Goal: Task Accomplishment & Management: Manage account settings

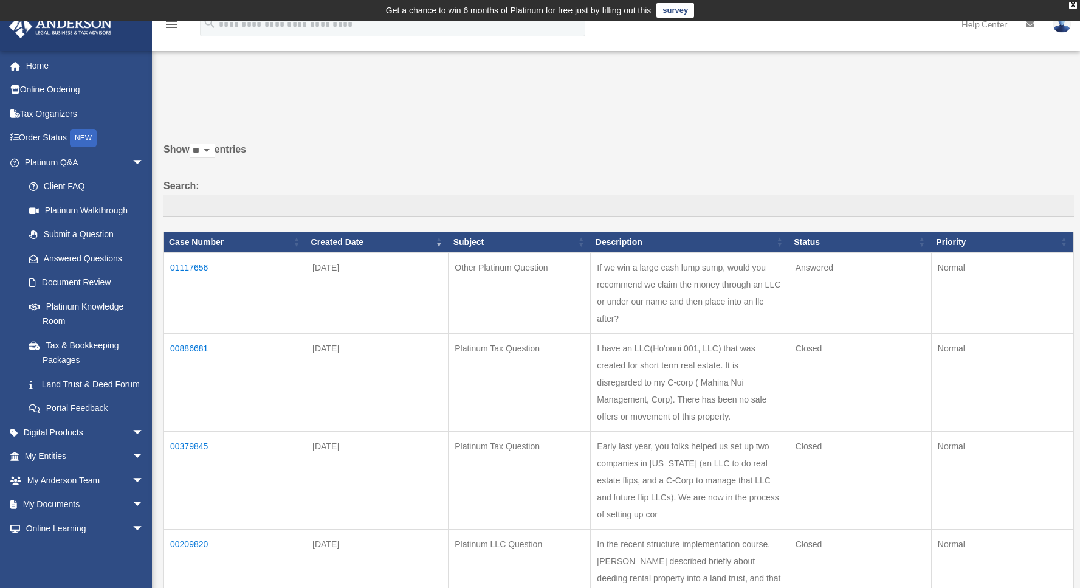
click at [193, 346] on td "00886681" at bounding box center [235, 382] width 142 height 98
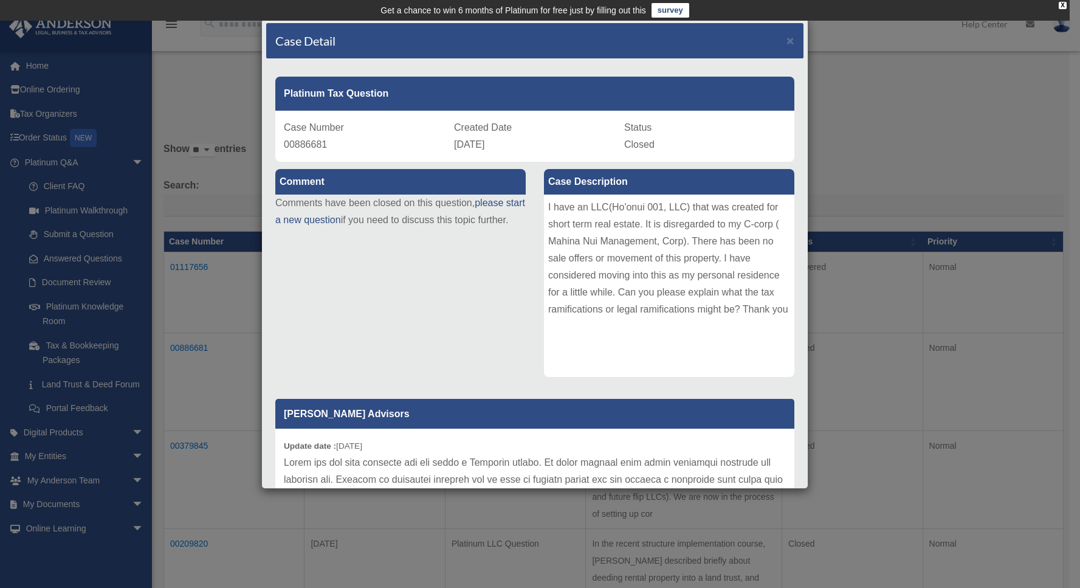
click at [855, 66] on div "Case Detail × Platinum Tax Question Case Number 00886681 Created Date February …" at bounding box center [540, 294] width 1080 height 588
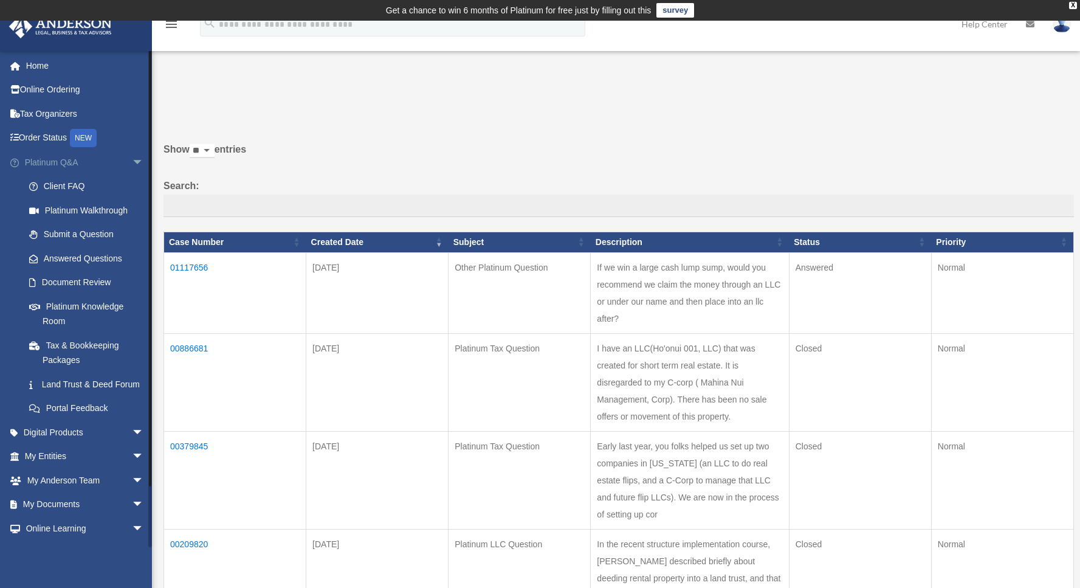
click at [132, 164] on span "arrow_drop_down" at bounding box center [144, 162] width 24 height 25
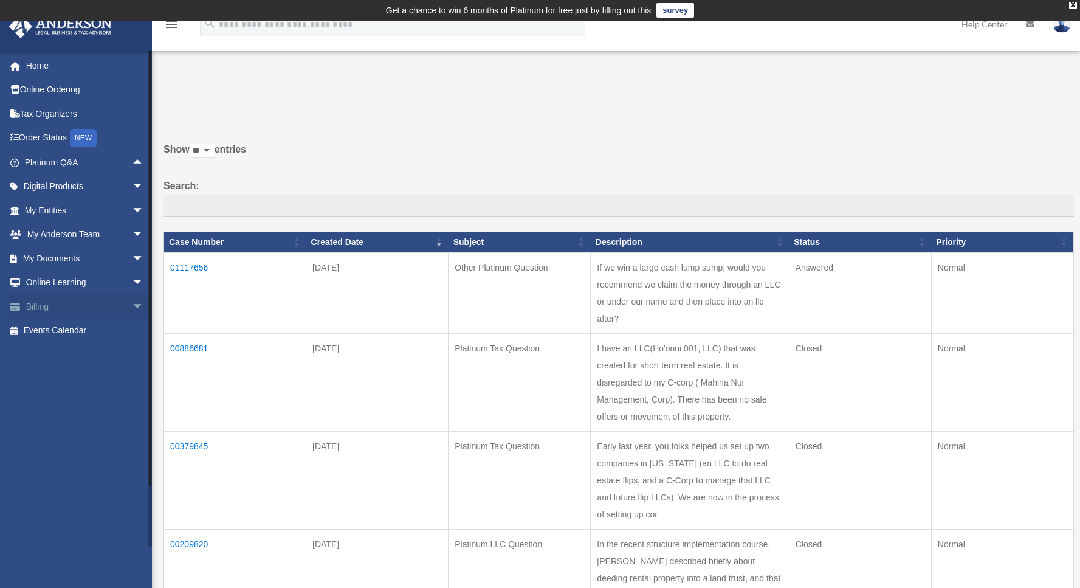
click at [132, 309] on span "arrow_drop_down" at bounding box center [144, 306] width 24 height 25
click at [100, 378] on link "Manage Payments" at bounding box center [89, 379] width 145 height 24
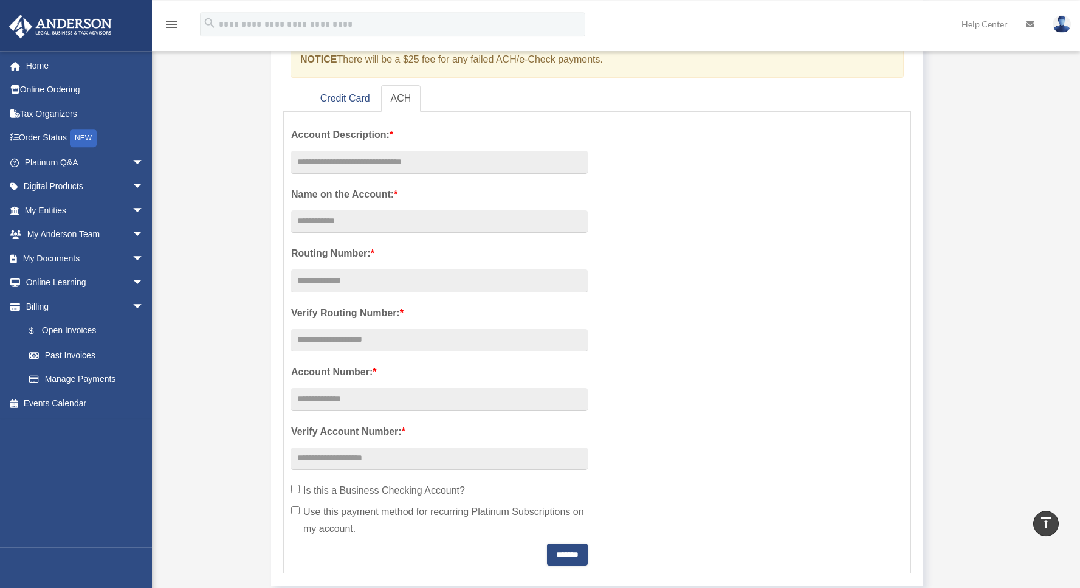
scroll to position [180, 0]
click at [43, 307] on link "Billing arrow_drop_down" at bounding box center [86, 306] width 154 height 24
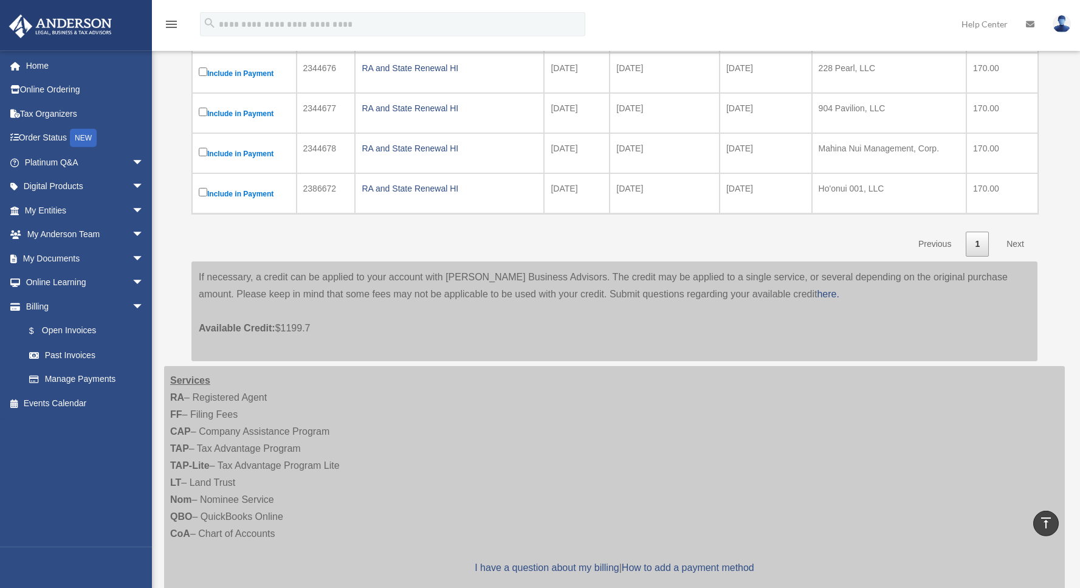
scroll to position [455, 0]
